Goal: Information Seeking & Learning: Learn about a topic

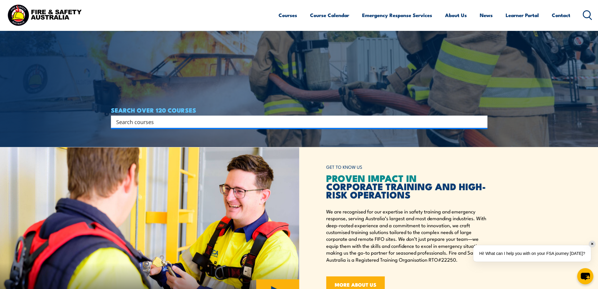
scroll to position [88, 0]
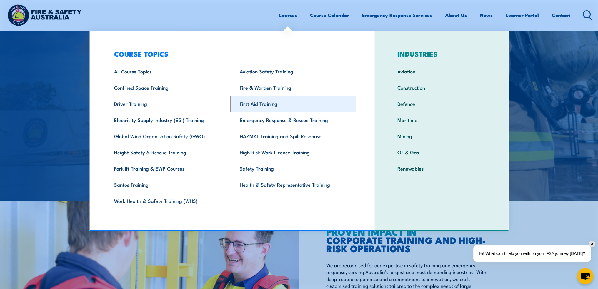
click at [263, 106] on link "First Aid Training" at bounding box center [293, 104] width 126 height 16
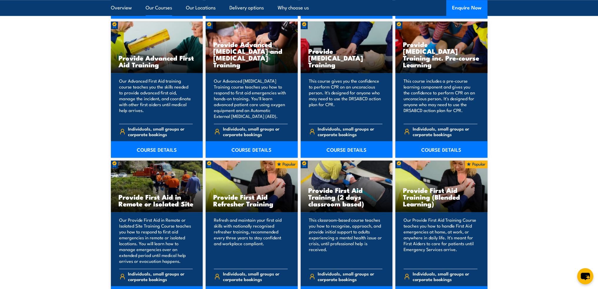
scroll to position [764, 0]
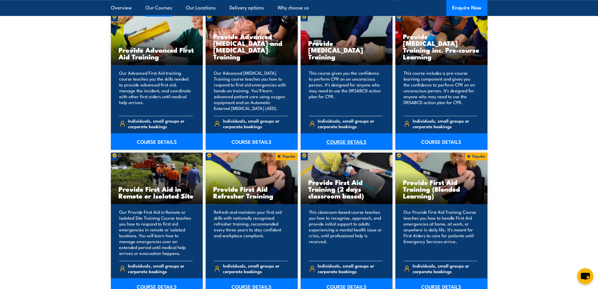
click at [347, 140] on link "COURSE DETAILS" at bounding box center [346, 141] width 92 height 16
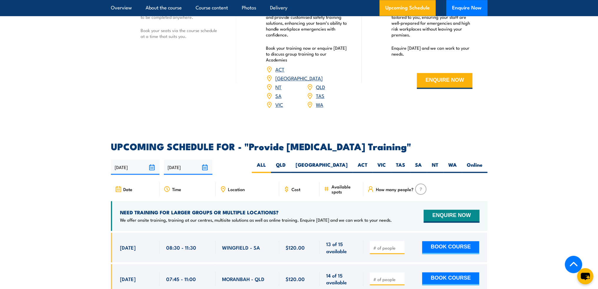
scroll to position [1029, 0]
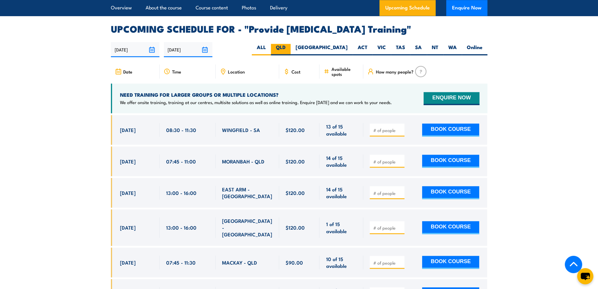
click at [290, 51] on label "QLD" at bounding box center [281, 49] width 20 height 11
click at [289, 48] on input "QLD" at bounding box center [287, 46] width 4 height 4
radio input "true"
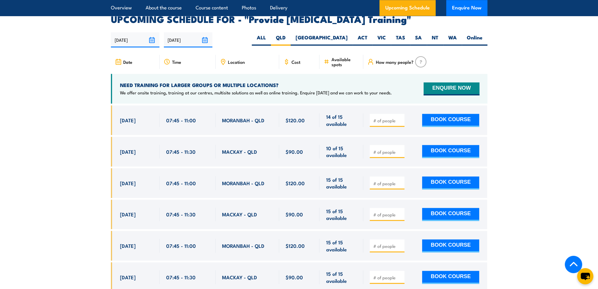
scroll to position [969, 0]
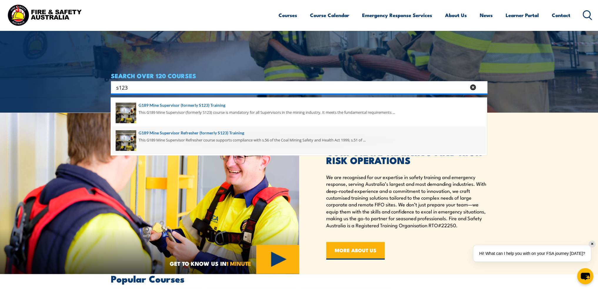
type input "s123"
click at [199, 136] on span at bounding box center [298, 140] width 373 height 28
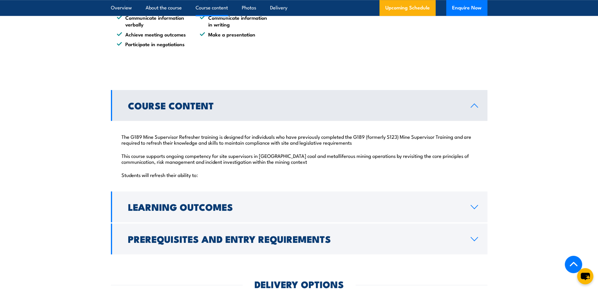
scroll to position [617, 0]
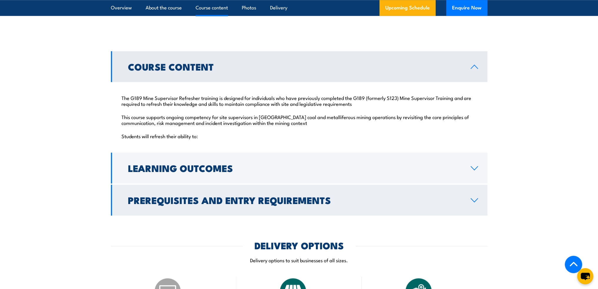
click at [476, 200] on icon at bounding box center [474, 200] width 7 height 4
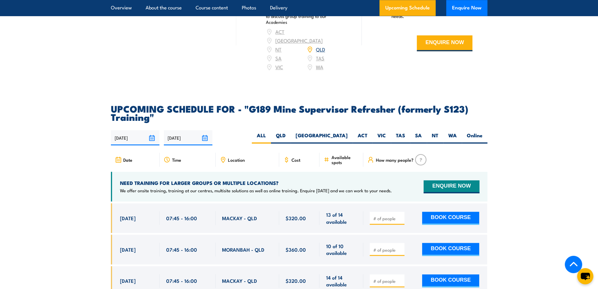
scroll to position [1088, 0]
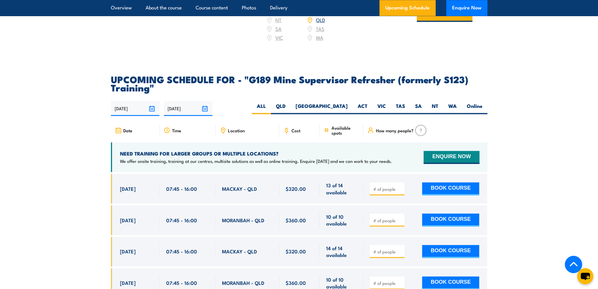
drag, startPoint x: 121, startPoint y: 180, endPoint x: 202, endPoint y: 183, distance: 81.5
click at [202, 183] on div "17 Oct, 2025, 07:45 - 07:45" at bounding box center [299, 189] width 376 height 30
copy div "7 Oct, 2025 07:45 - 16:00"
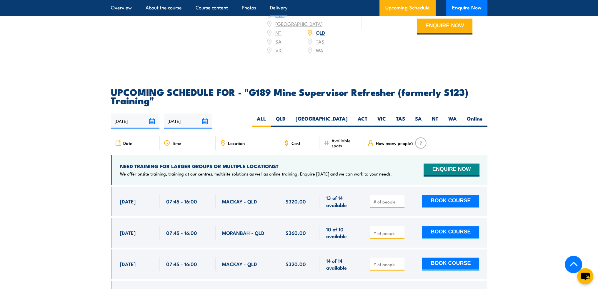
scroll to position [1029, 0]
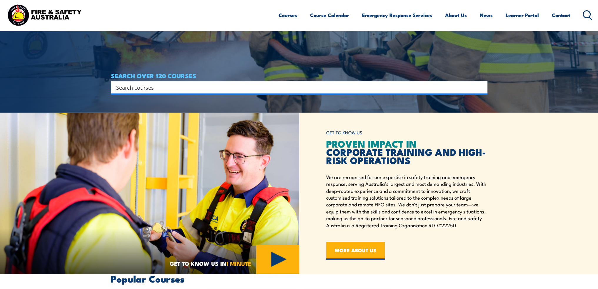
drag, startPoint x: 0, startPoint y: 0, endPoint x: 169, endPoint y: 87, distance: 190.0
click at [169, 87] on input "Search input" at bounding box center [295, 87] width 358 height 9
type input "G2"
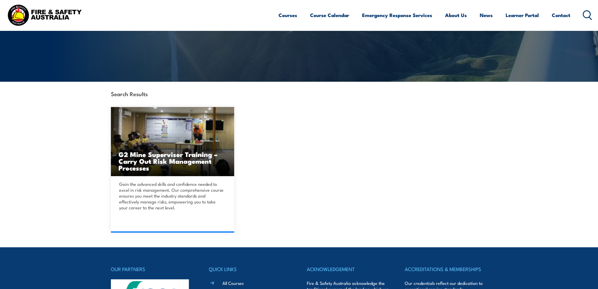
scroll to position [88, 0]
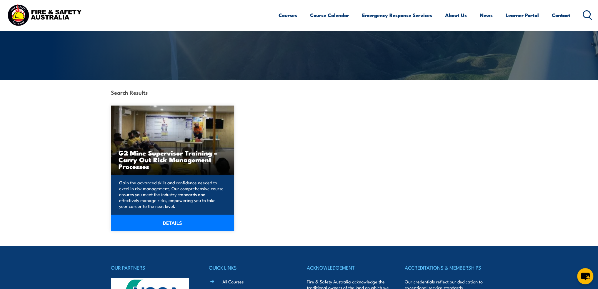
click at [165, 159] on h3 "G2 Mine Supervisor Training – Carry Out Risk Management Processes" at bounding box center [172, 159] width 108 height 20
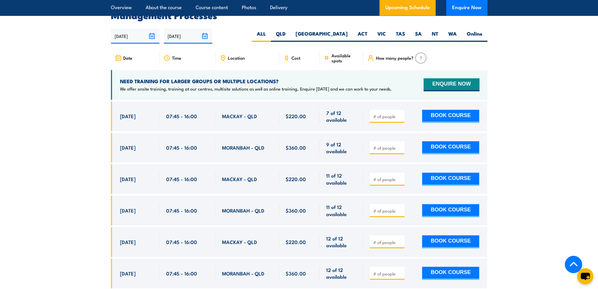
scroll to position [1146, 0]
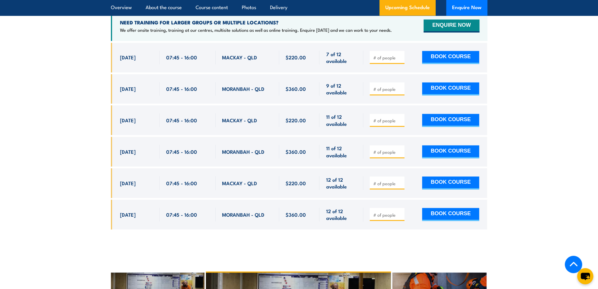
drag, startPoint x: 119, startPoint y: 63, endPoint x: 206, endPoint y: 63, distance: 86.7
click at [206, 63] on div "16 Oct, 2025, 07:45 - 07:45" at bounding box center [299, 58] width 376 height 30
copy div "16 Oct, 2025 07:45 - 16:00"
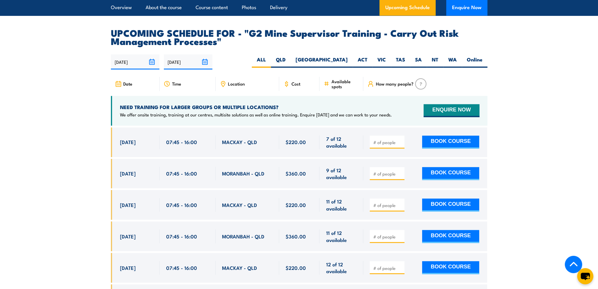
scroll to position [1058, 0]
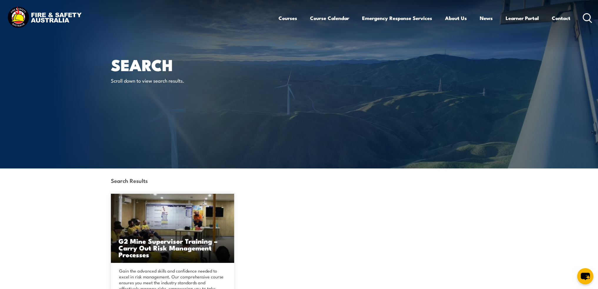
click at [584, 16] on icon at bounding box center [586, 18] width 9 height 10
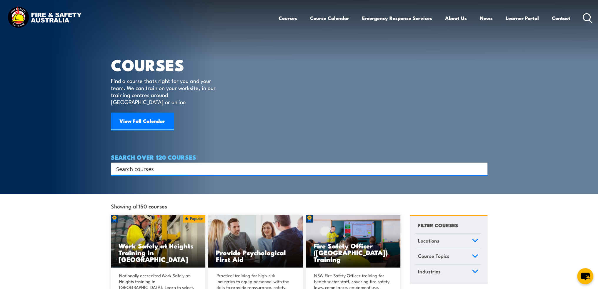
click at [238, 164] on input "Search input" at bounding box center [295, 168] width 358 height 9
type input "S123"
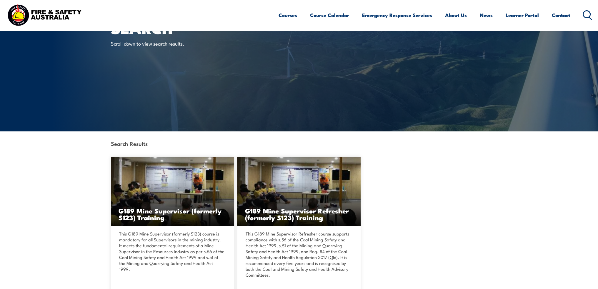
scroll to position [118, 0]
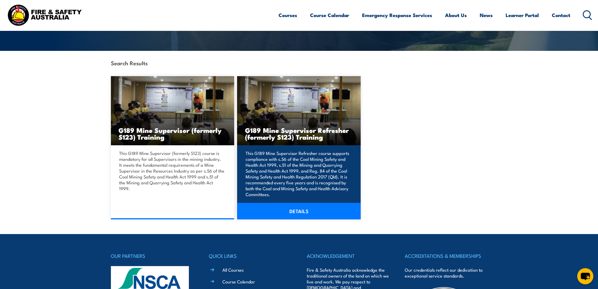
click at [315, 209] on link "DETAILS" at bounding box center [298, 211] width 123 height 16
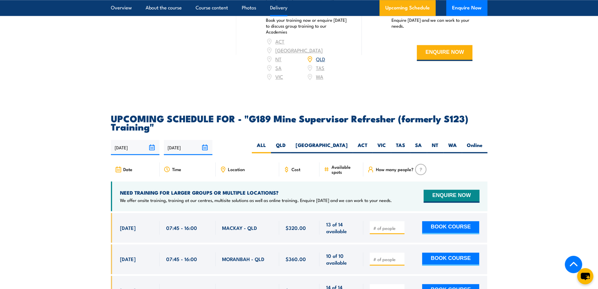
scroll to position [1058, 0]
